Goal: Contribute content: Add original content to the website for others to see

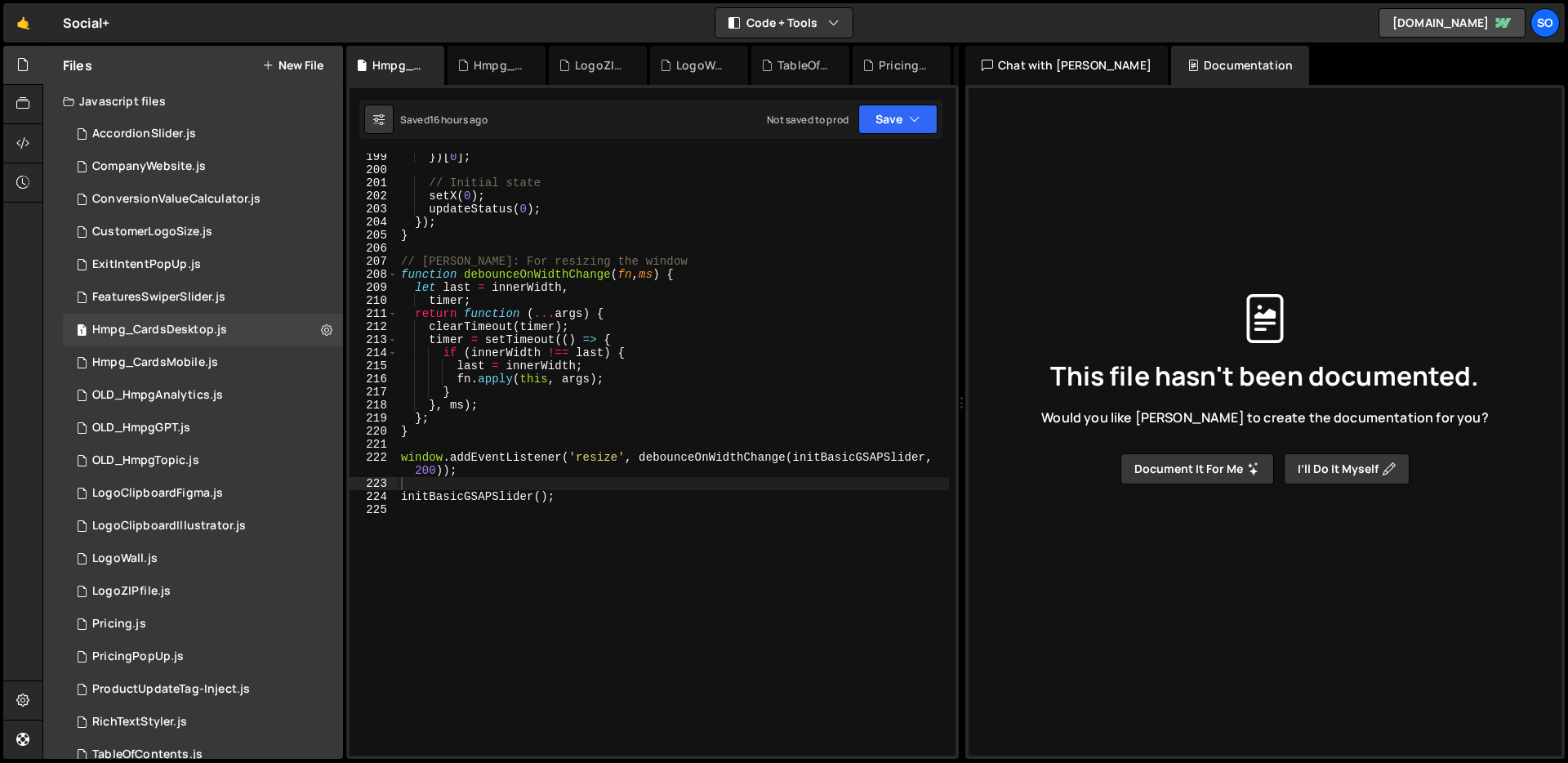
scroll to position [2682, 0]
drag, startPoint x: 670, startPoint y: 261, endPoint x: 459, endPoint y: 258, distance: 211.0
click at [458, 257] on div "}) [ 0 ] ; // Initial state setX ( 0 ) ; updateStatus ( 0 ) ; }) ; } // Debounc…" at bounding box center [673, 465] width 551 height 628
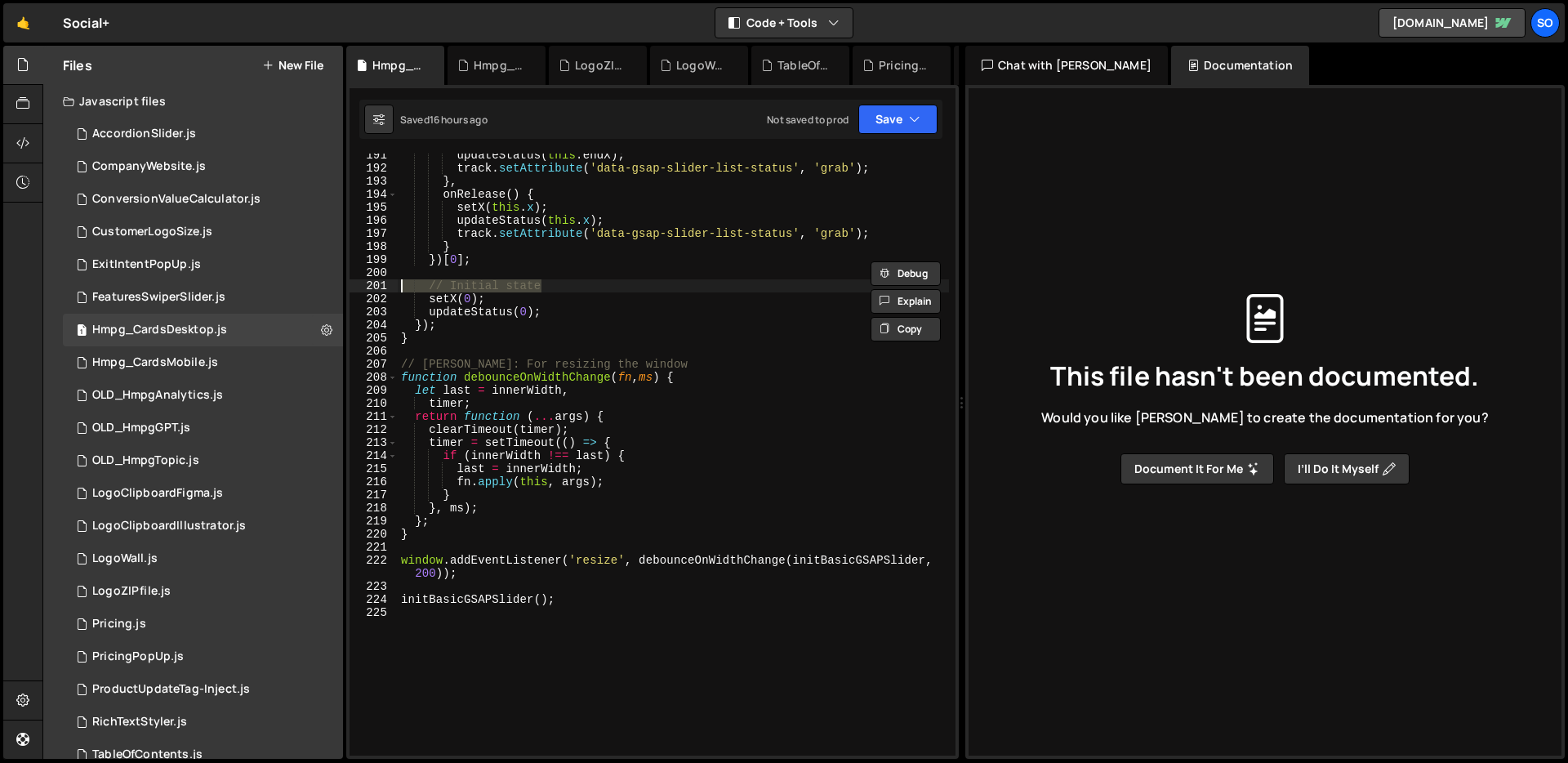
drag, startPoint x: 528, startPoint y: 286, endPoint x: 350, endPoint y: 287, distance: 178.0
click at [350, 287] on div "// [PERSON_NAME]: For resizing the window 191 192 193 194 195 196 197 198 199 2…" at bounding box center [652, 455] width 606 height 602
type textarea "// Initial state"
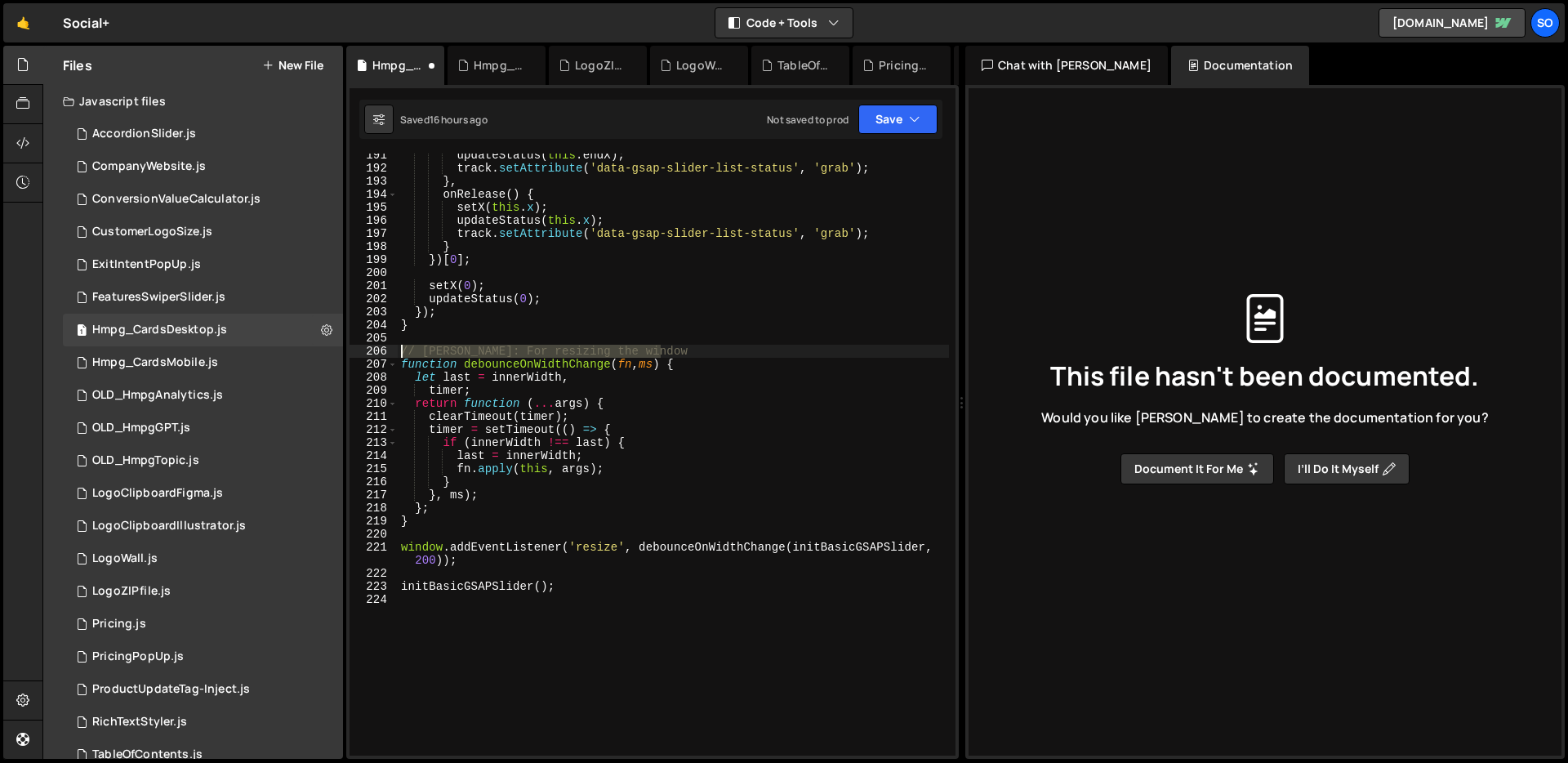
drag, startPoint x: 684, startPoint y: 349, endPoint x: 370, endPoint y: 348, distance: 314.0
click at [370, 348] on div "191 192 193 194 195 196 197 198 199 200 201 202 203 204 205 206 207 208 209 210…" at bounding box center [652, 455] width 606 height 602
type textarea "// [PERSON_NAME]: For resizing the window"
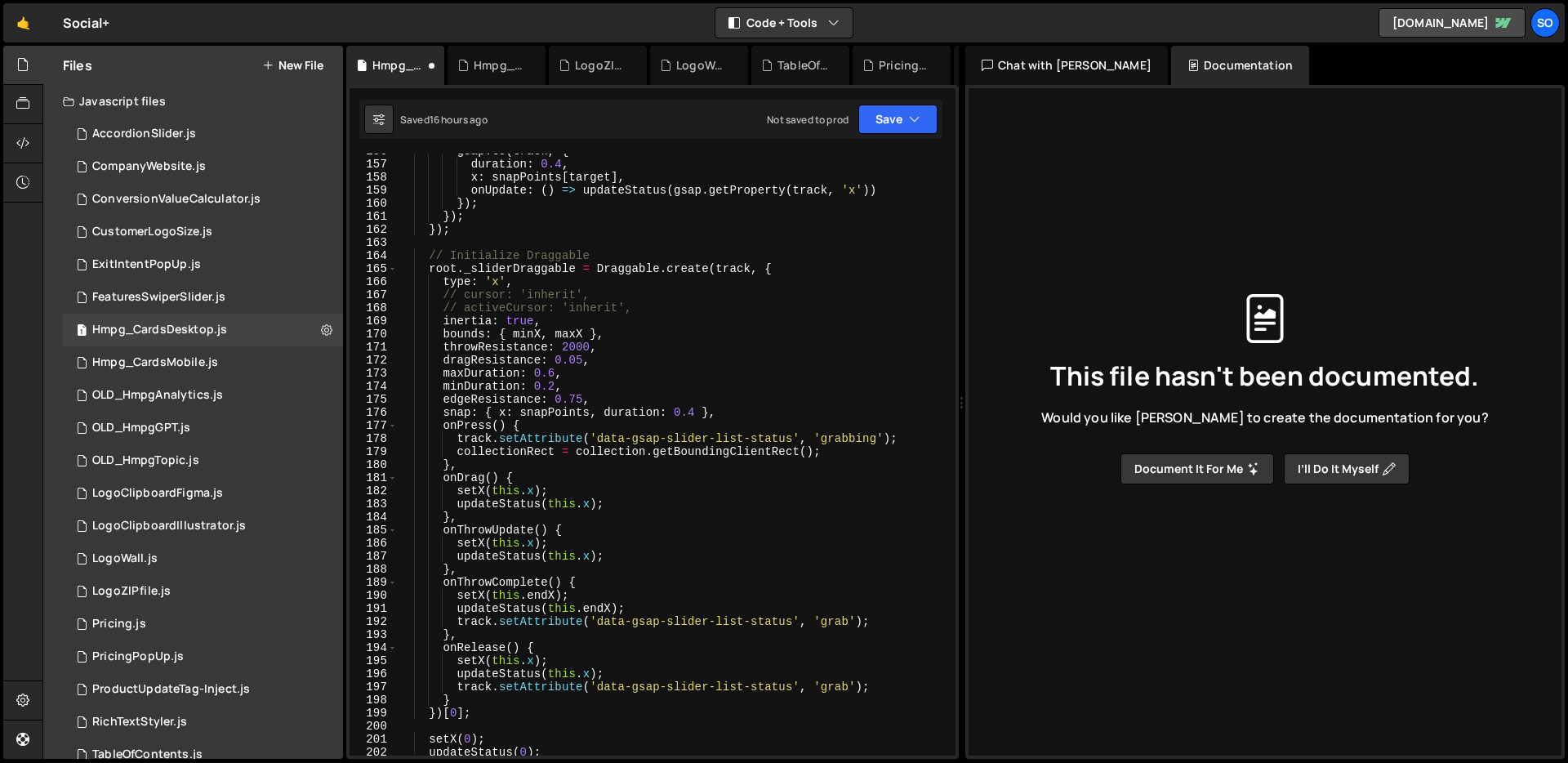
scroll to position [2126, 0]
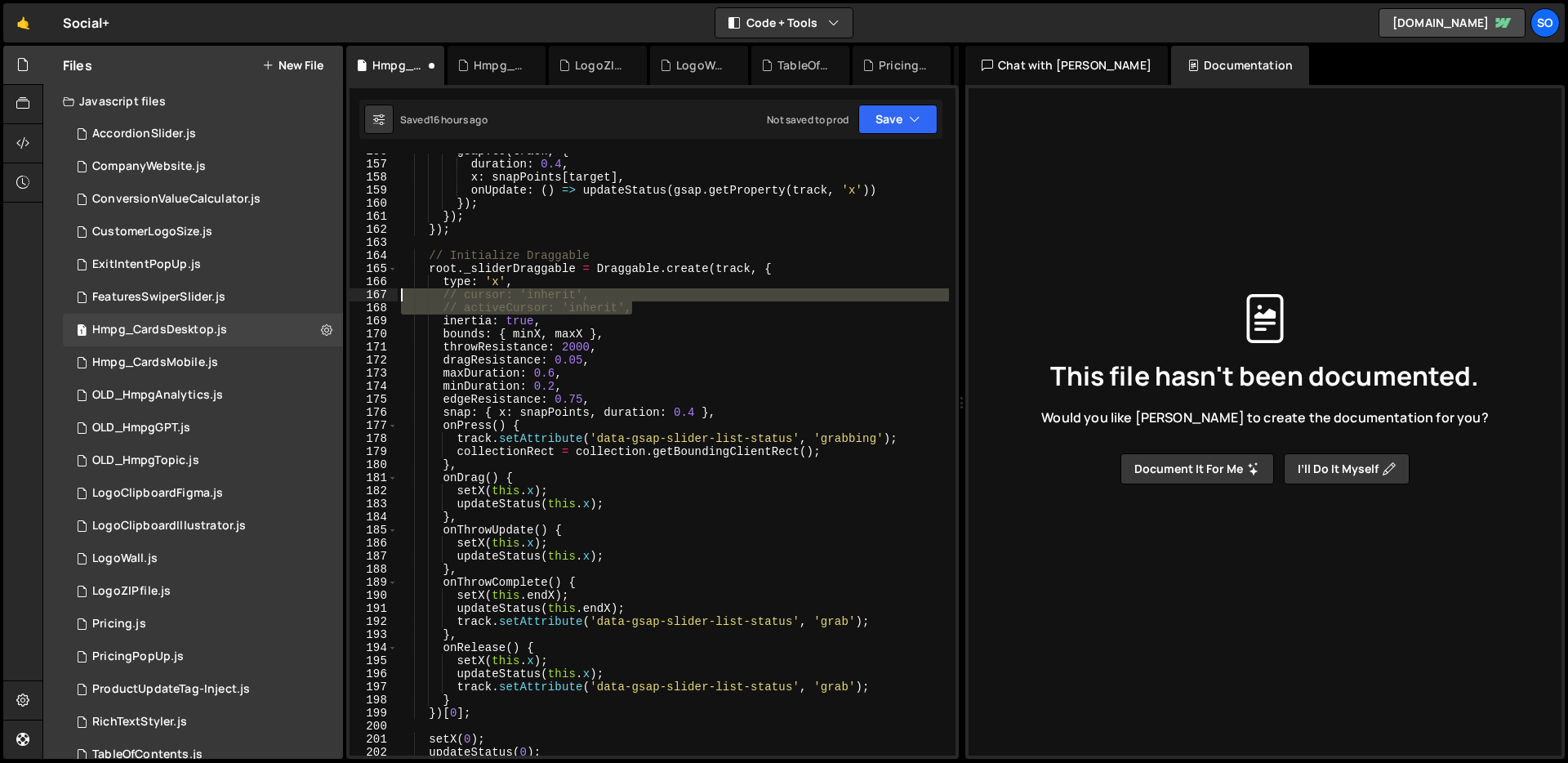
drag, startPoint x: 521, startPoint y: 301, endPoint x: 352, endPoint y: 296, distance: 169.1
click at [349, 296] on div "156 157 158 159 160 161 162 163 164 165 166 167 168 169 170 171 172 173 174 175…" at bounding box center [652, 455] width 606 height 602
type textarea "// cursor: 'inherit', // activeCursor: 'inherit',"
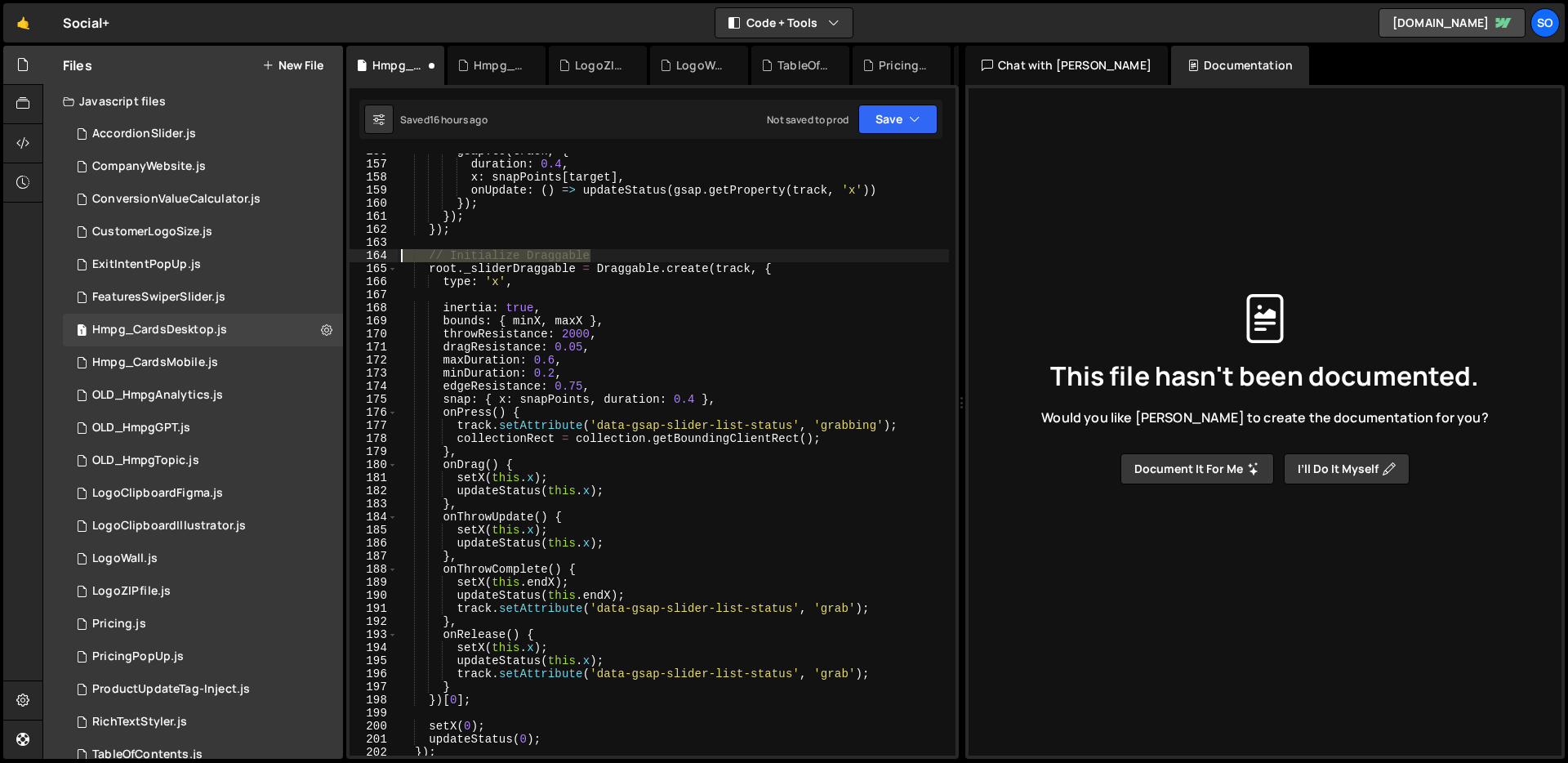
drag, startPoint x: 529, startPoint y: 253, endPoint x: 355, endPoint y: 253, distance: 174.0
click at [355, 253] on div "156 157 158 159 160 161 162 163 164 165 166 167 168 169 170 171 172 173 174 175…" at bounding box center [652, 455] width 606 height 602
type textarea "// Initialize Draggable"
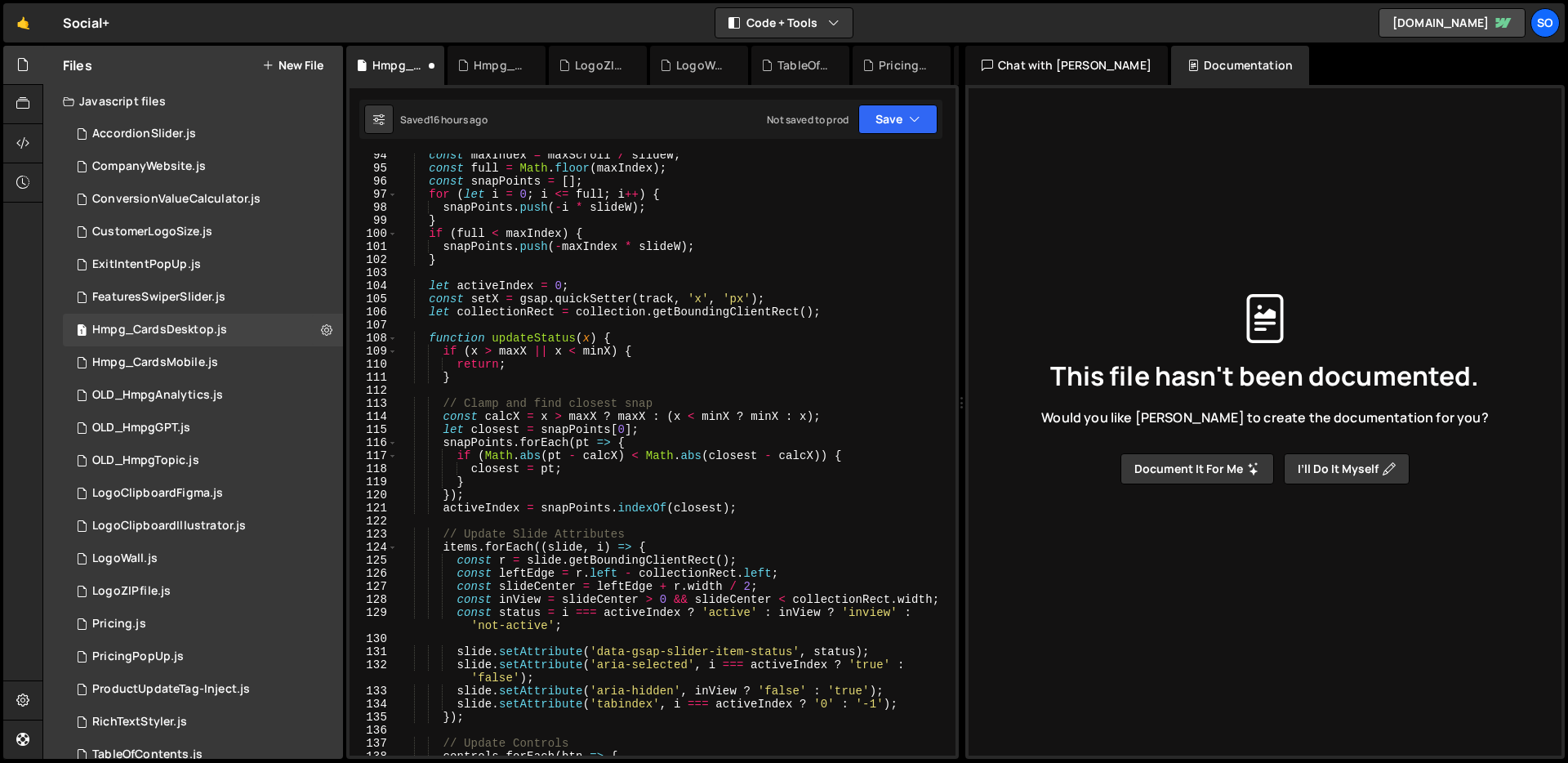
scroll to position [1273, 0]
drag, startPoint x: 607, startPoint y: 401, endPoint x: 399, endPoint y: 404, distance: 208.0
click at [399, 404] on div "const maxIndex = maxScroll / slideW ; const full = Math . floor ( maxIndex ) ; …" at bounding box center [673, 462] width 551 height 628
type textarea "// Clamp and find closest snap"
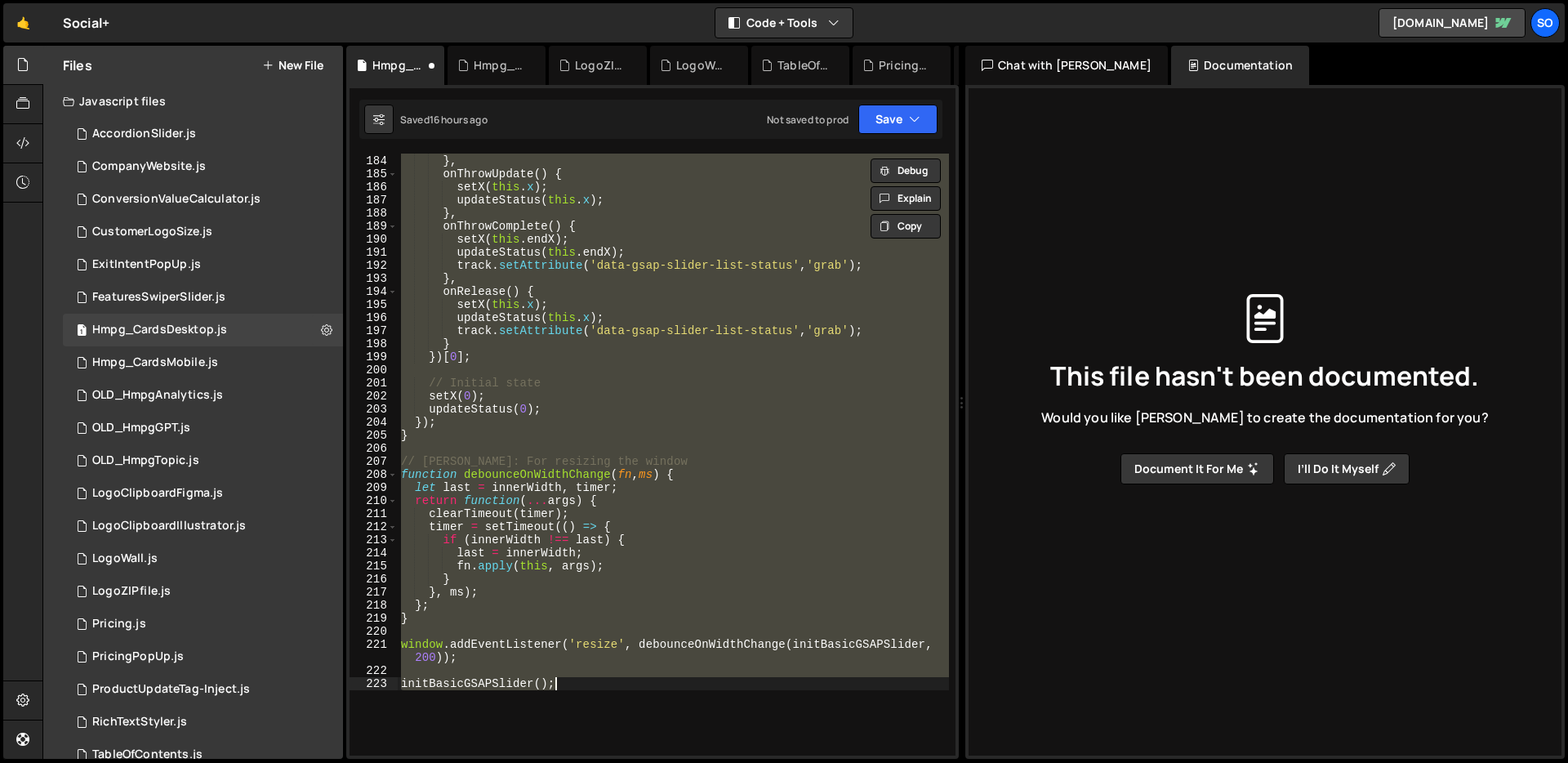
scroll to position [2510, 0]
type textarea "// Initialize immediately - [PERSON_NAME][DOMAIN_NAME] handles script timing"
